Goal: Task Accomplishment & Management: Use online tool/utility

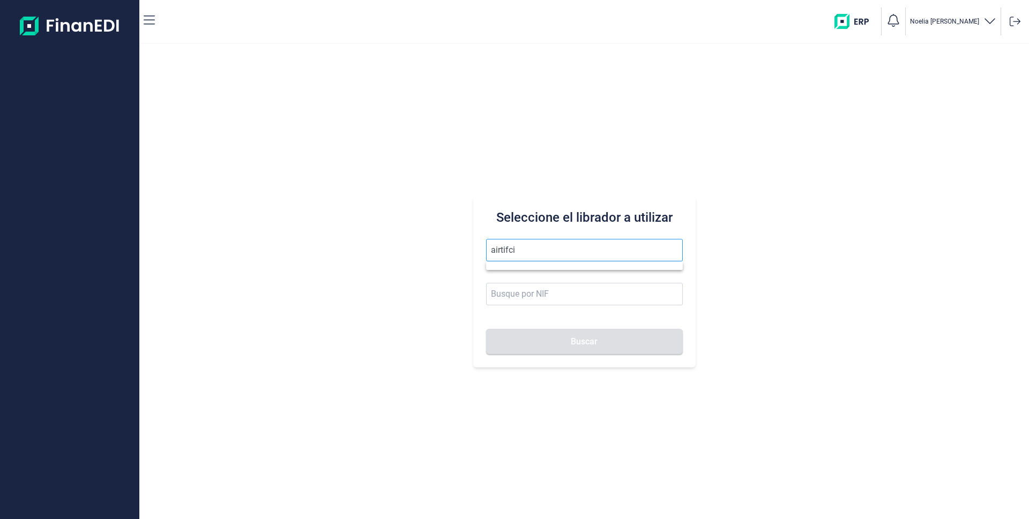
click at [524, 249] on input "airtifci" at bounding box center [584, 250] width 197 height 23
click at [520, 277] on li "AIRTIFICIAL AEROSPACE & DEFENSE SA" at bounding box center [584, 276] width 197 height 21
type input "AIRTIFICIAL AEROSPACE & DEFENSE SA"
type input "A72309149"
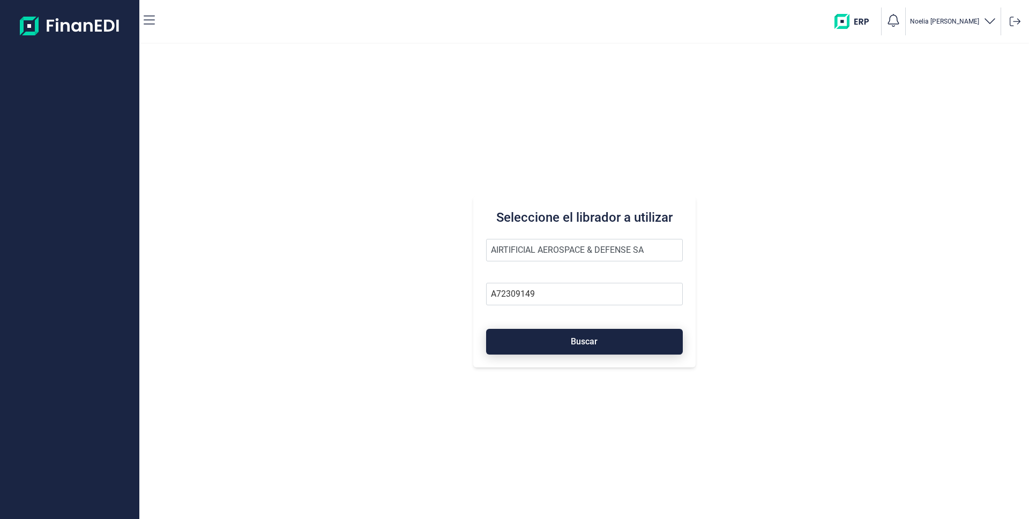
click at [580, 336] on button "Buscar" at bounding box center [584, 342] width 197 height 26
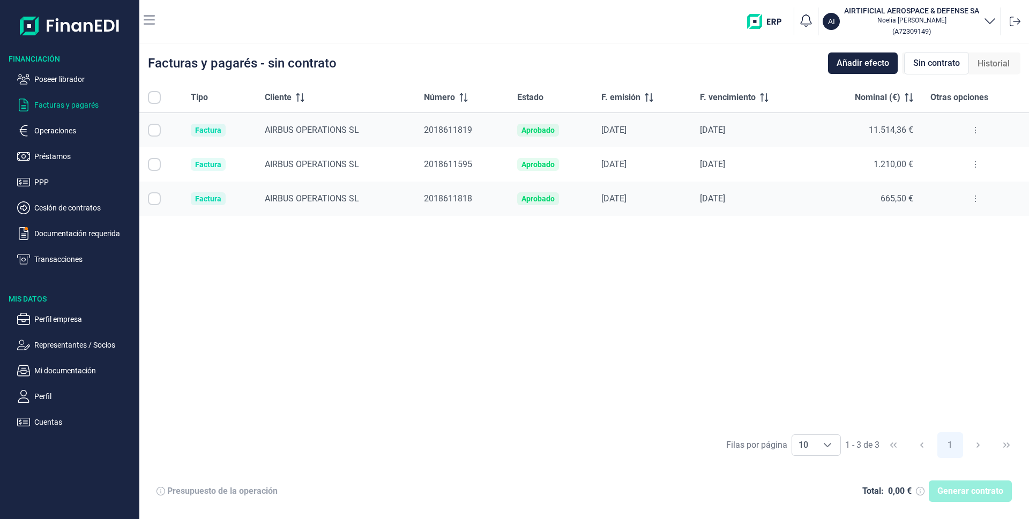
checkbox input "true"
click at [158, 162] on input "Row Unselected null" at bounding box center [154, 164] width 13 height 13
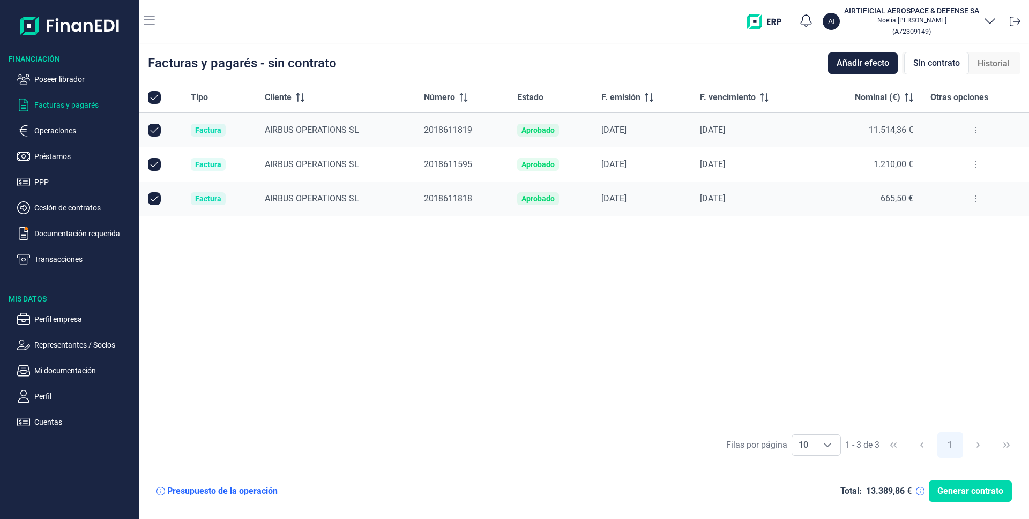
checkbox input "false"
click at [973, 492] on span "Generar contrato" at bounding box center [970, 491] width 66 height 13
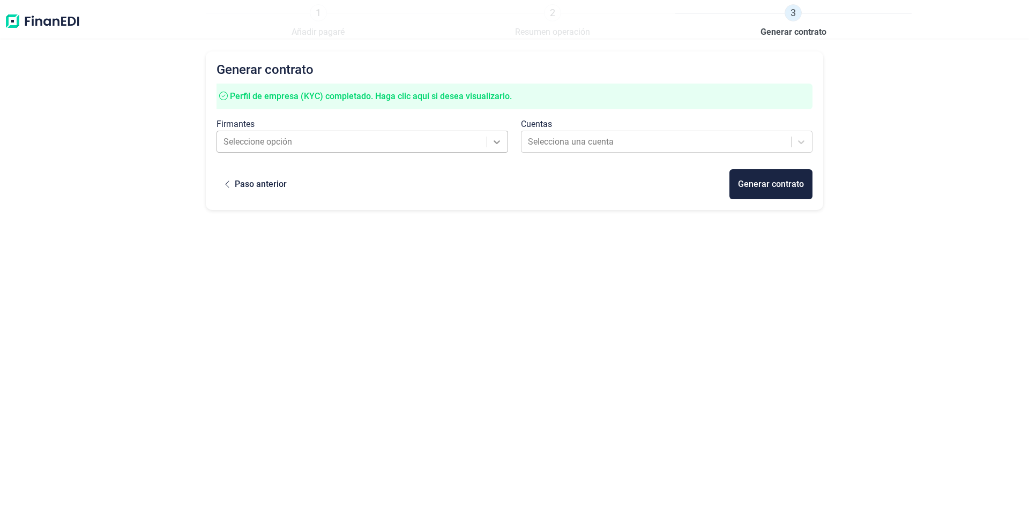
click at [496, 145] on icon at bounding box center [496, 142] width 11 height 11
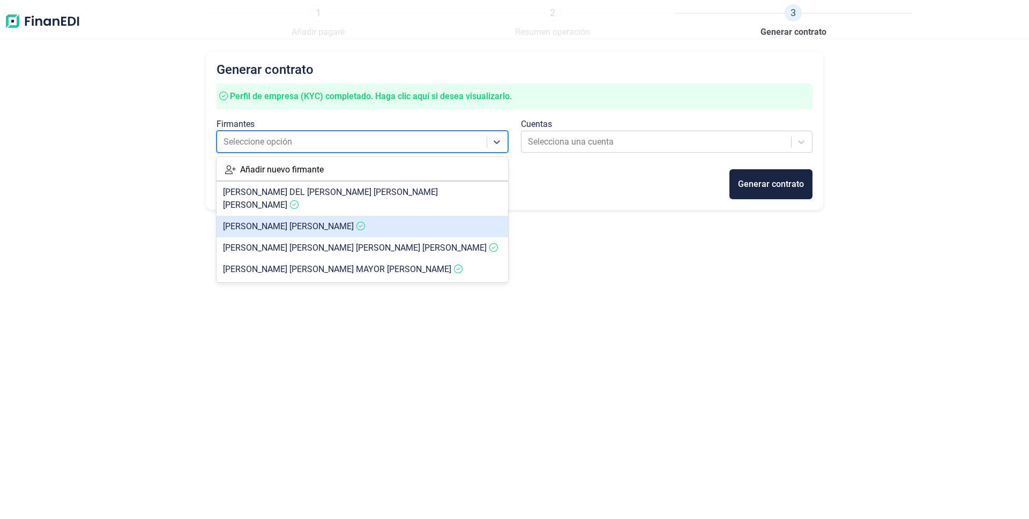
click at [233, 221] on span "[PERSON_NAME]" at bounding box center [288, 226] width 131 height 10
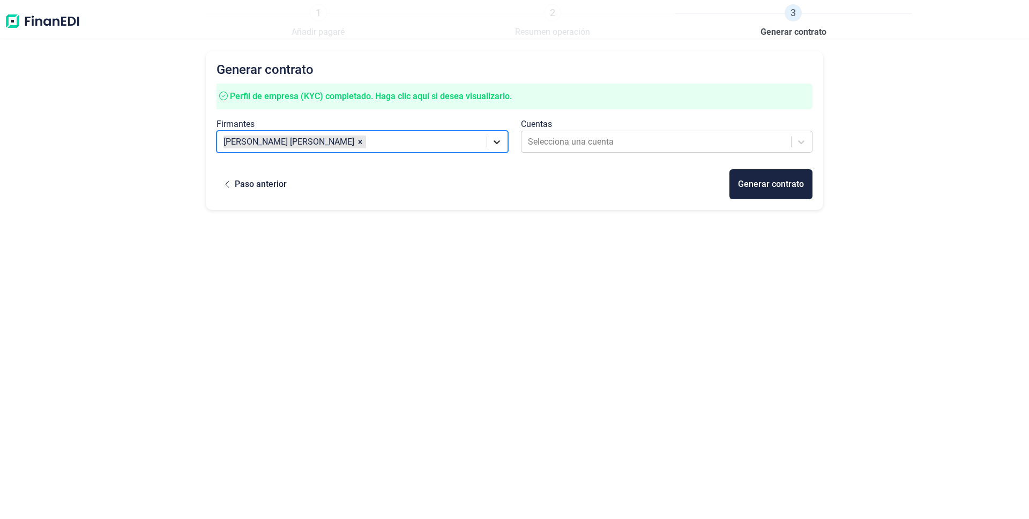
click at [495, 140] on icon at bounding box center [497, 142] width 6 height 4
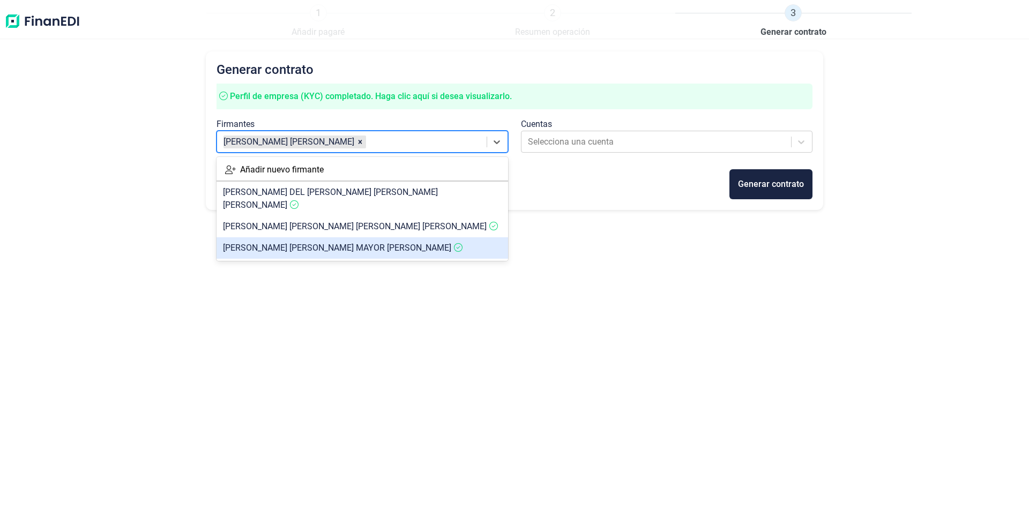
click at [247, 243] on span "[PERSON_NAME] [PERSON_NAME] MAYOR [PERSON_NAME]" at bounding box center [337, 248] width 228 height 10
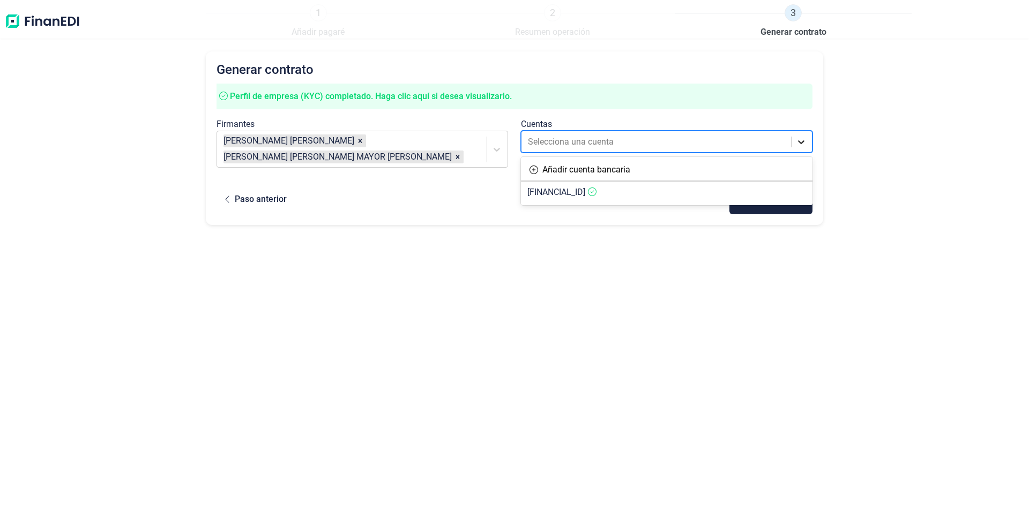
click at [803, 145] on icon at bounding box center [801, 142] width 11 height 11
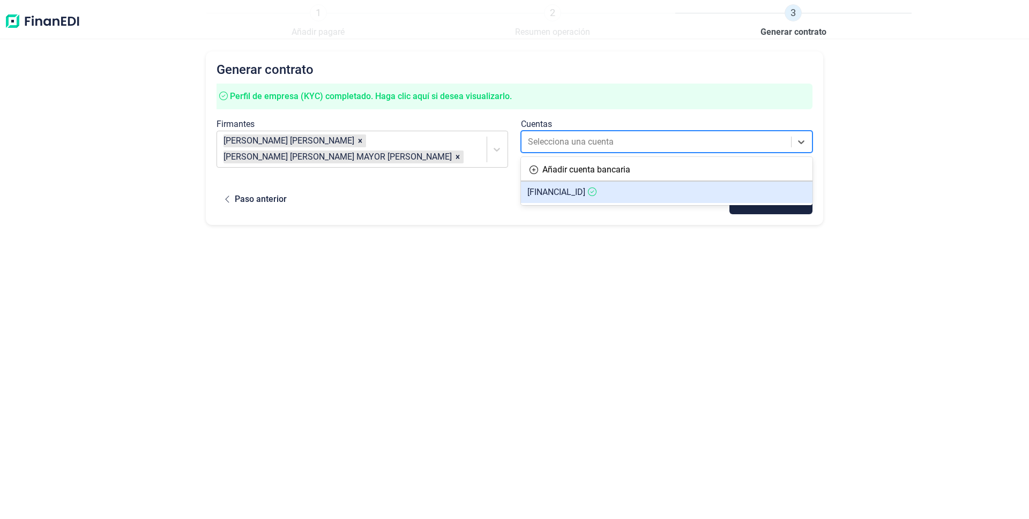
click at [585, 193] on span "[FINANCIAL_ID]" at bounding box center [556, 192] width 58 height 10
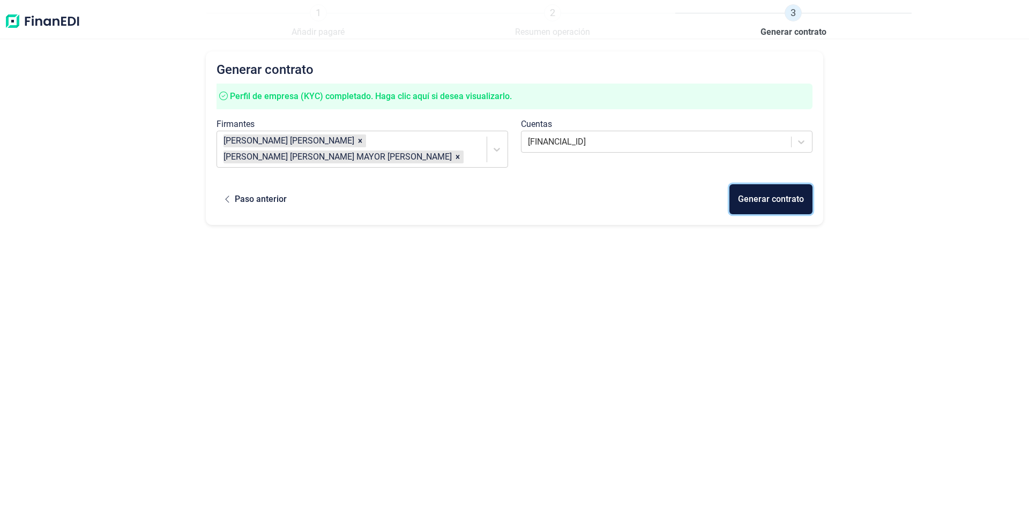
click at [768, 193] on div "Generar contrato" at bounding box center [771, 199] width 66 height 13
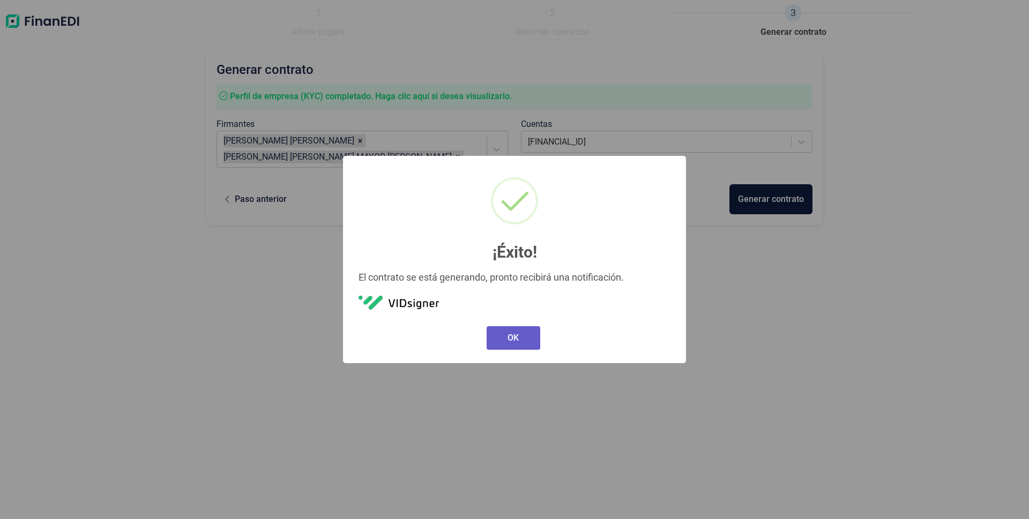
click at [512, 337] on button "OK" at bounding box center [514, 338] width 54 height 24
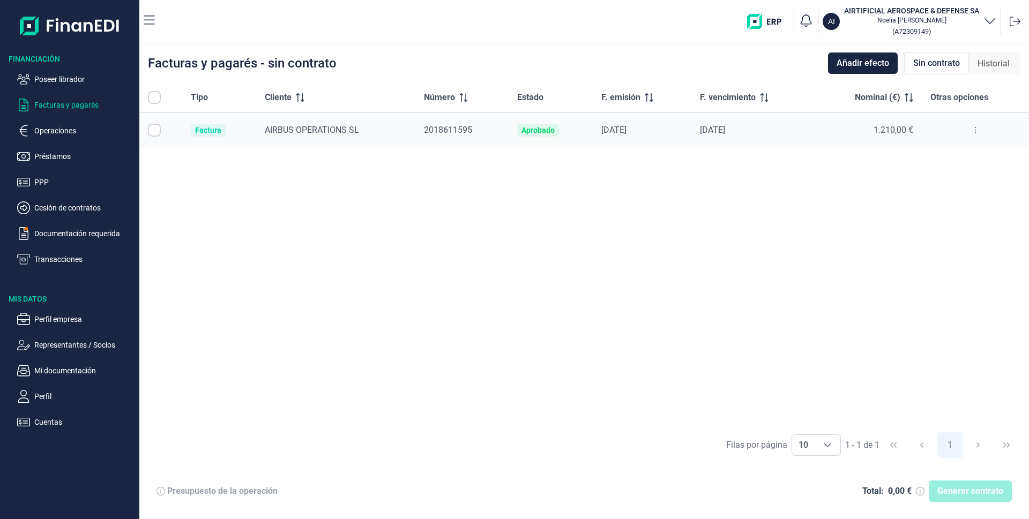
checkbox input "true"
click at [41, 129] on p "Operaciones" at bounding box center [84, 130] width 101 height 13
